Goal: Find specific page/section: Find specific page/section

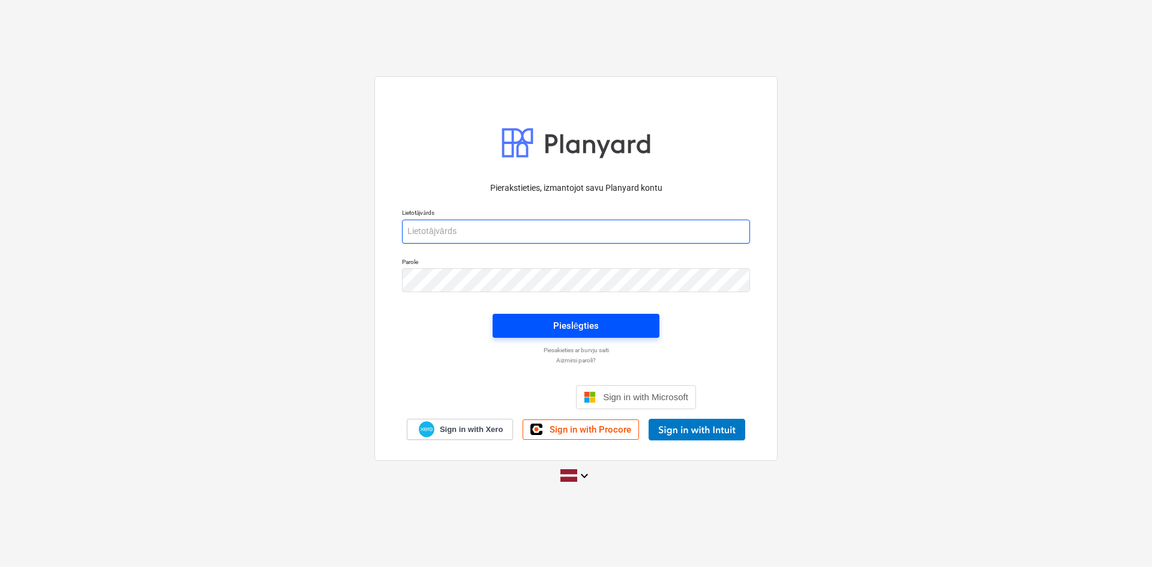
type input "[EMAIL_ADDRESS][DOMAIN_NAME]"
click at [545, 326] on span "Pieslēgties" at bounding box center [576, 326] width 138 height 16
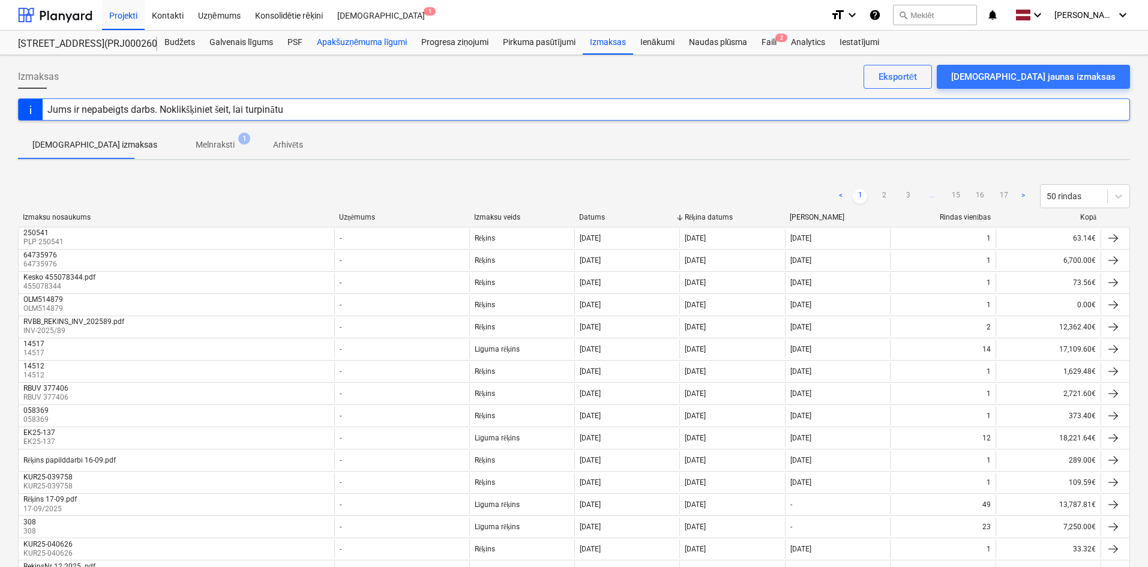
click at [367, 44] on div "Apakšuzņēmuma līgumi" at bounding box center [362, 43] width 104 height 24
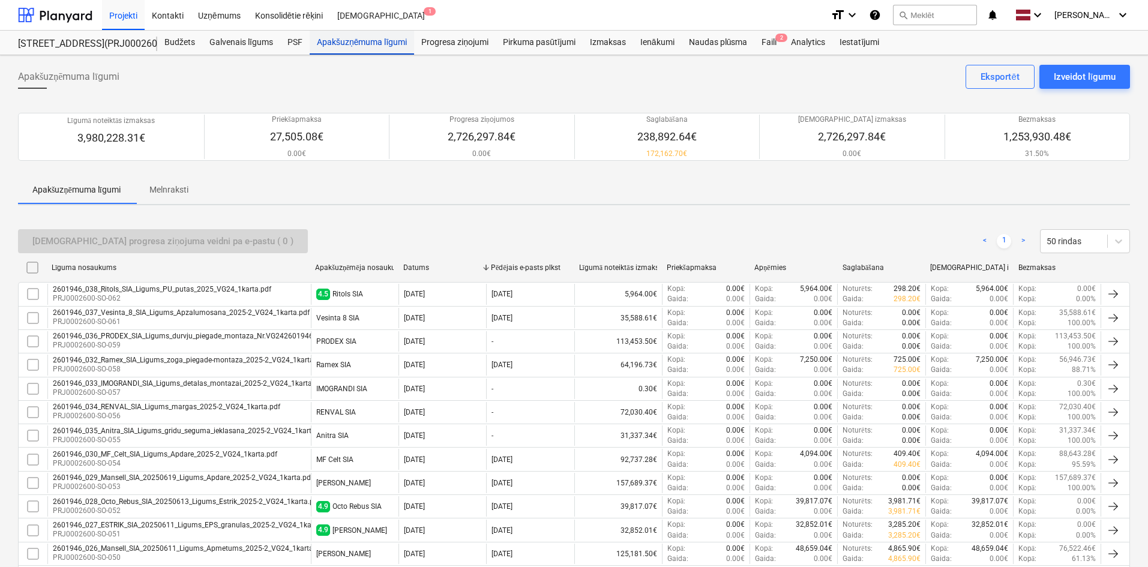
scroll to position [501, 0]
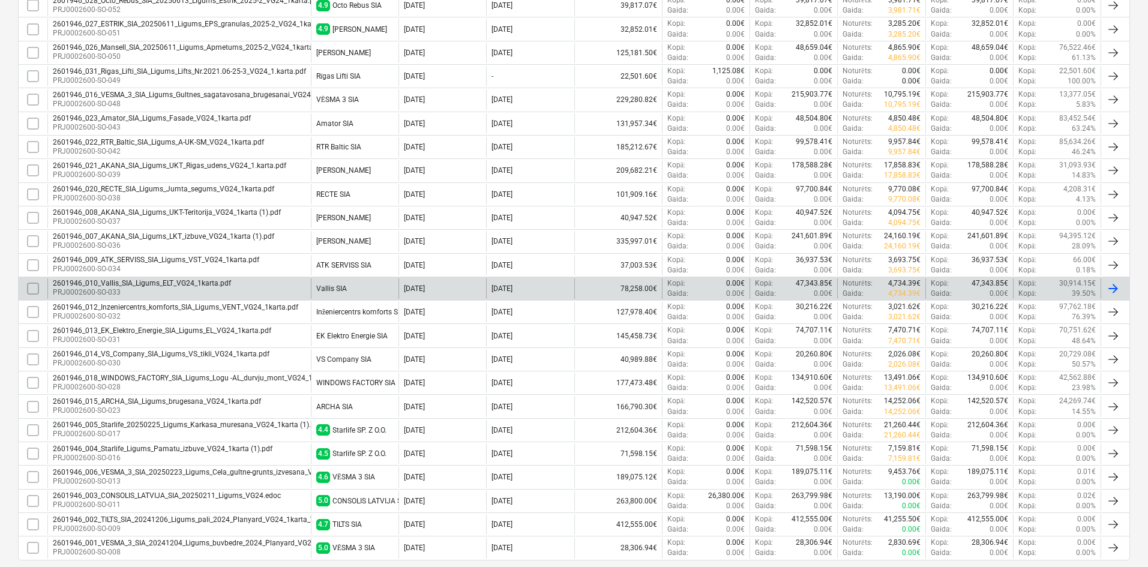
click at [137, 279] on div "2601946_010_Vallis_SIA_Ligums_ELT_VG24_1karta.pdf PRJ0002600-SO-033" at bounding box center [179, 289] width 264 height 20
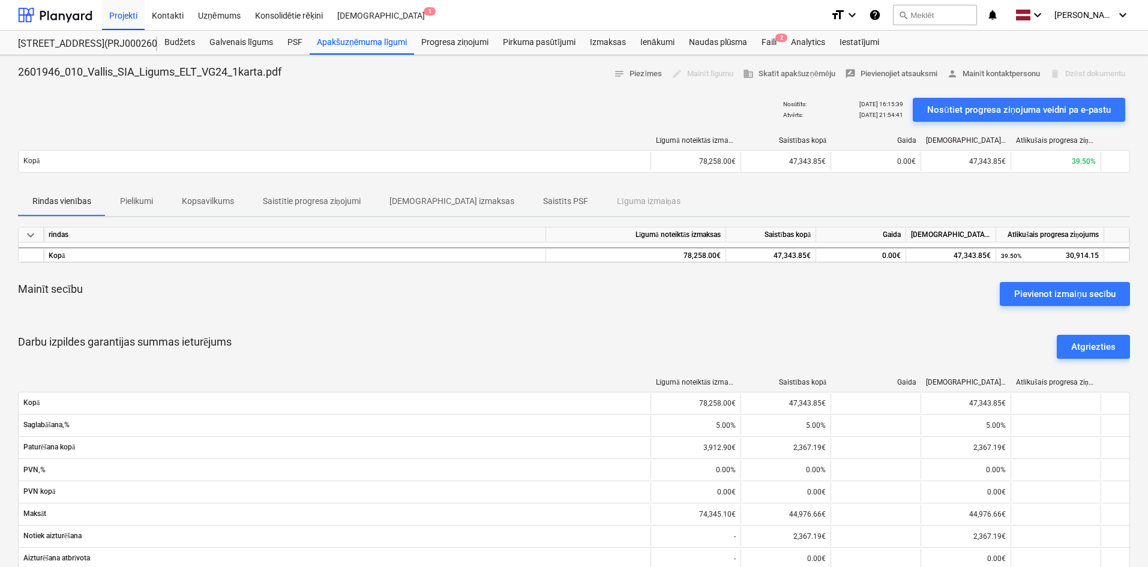
click at [31, 235] on span "keyboard_arrow_down" at bounding box center [30, 235] width 14 height 14
click at [31, 235] on span "keyboard_arrow_right" at bounding box center [30, 235] width 14 height 14
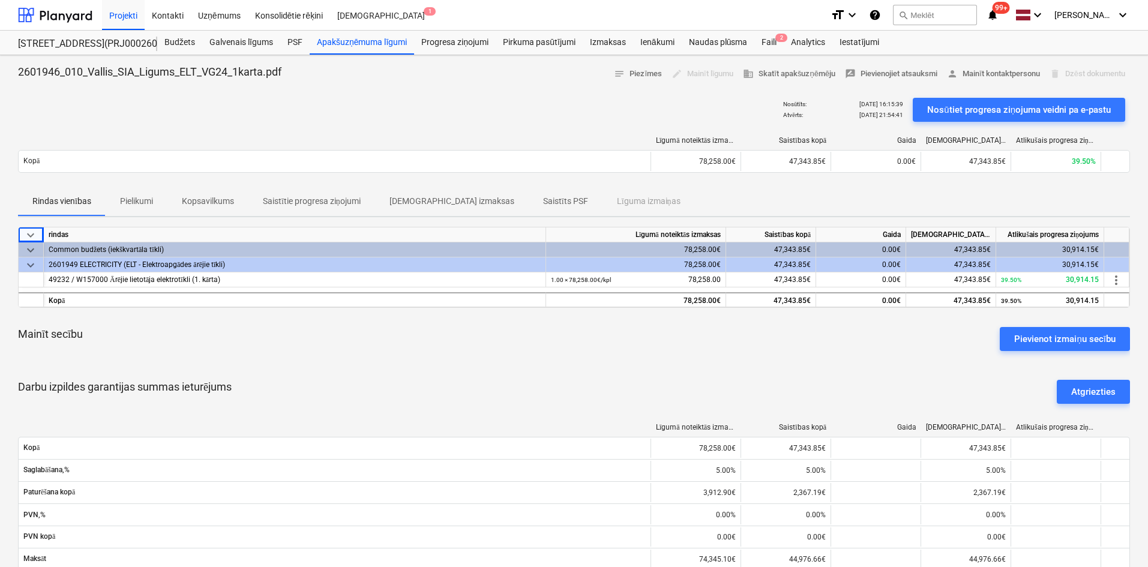
click at [28, 264] on span "keyboard_arrow_down" at bounding box center [30, 265] width 14 height 14
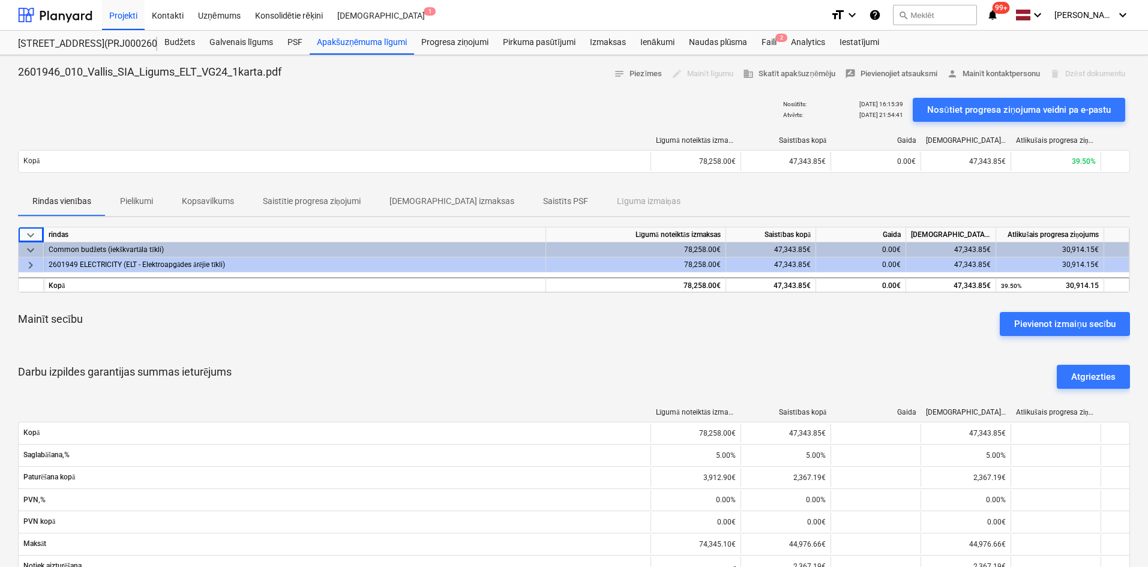
click at [28, 264] on span "keyboard_arrow_right" at bounding box center [30, 265] width 14 height 14
